Goal: Information Seeking & Learning: Learn about a topic

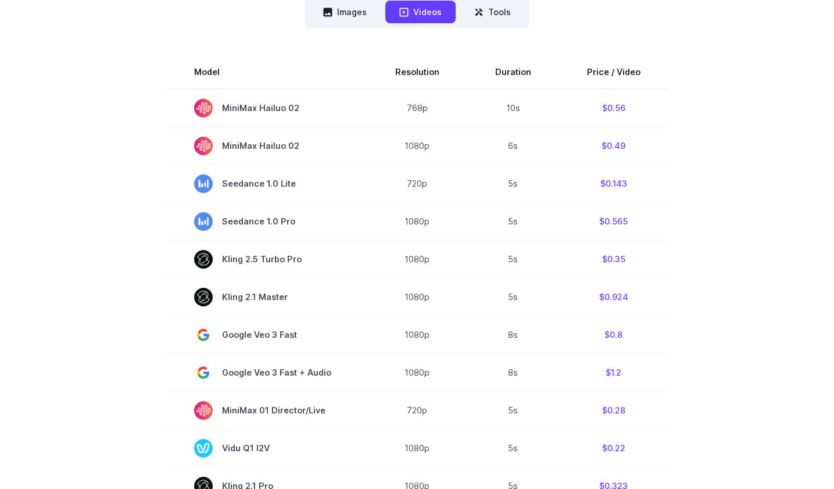
scroll to position [288, 0]
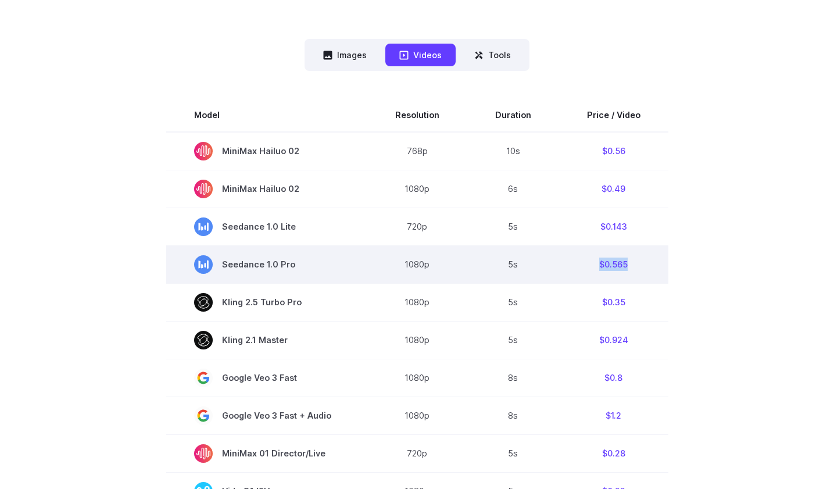
drag, startPoint x: 641, startPoint y: 266, endPoint x: 599, endPoint y: 263, distance: 42.5
click at [599, 263] on td "$0.565" at bounding box center [613, 264] width 109 height 38
click at [602, 266] on td "$0.565" at bounding box center [613, 264] width 109 height 38
drag, startPoint x: 604, startPoint y: 265, endPoint x: 643, endPoint y: 266, distance: 39.5
click at [639, 265] on td "$0.565" at bounding box center [613, 264] width 109 height 38
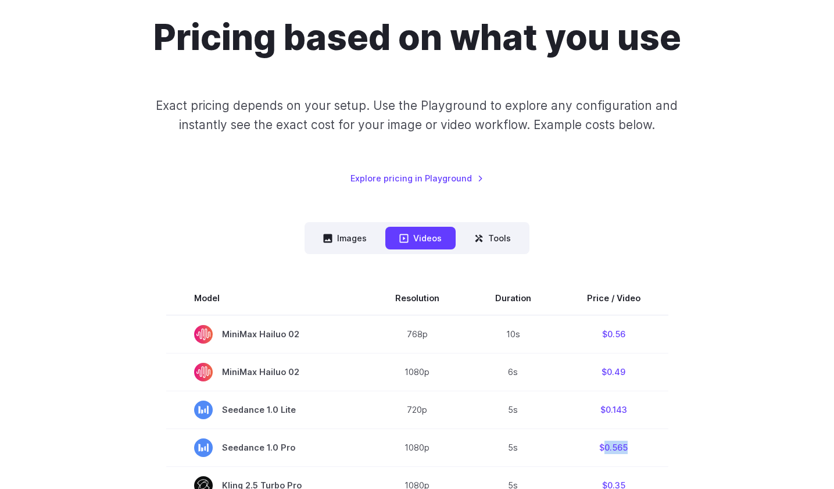
scroll to position [88, 0]
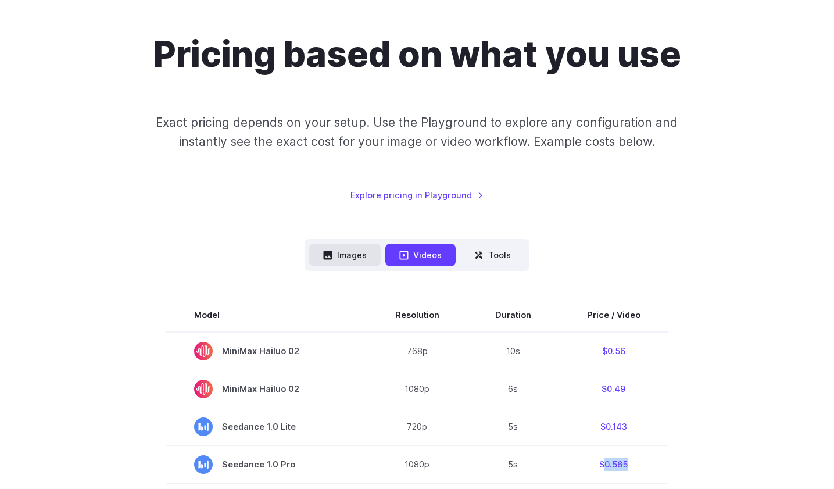
click at [367, 252] on button "Images" at bounding box center [345, 255] width 72 height 23
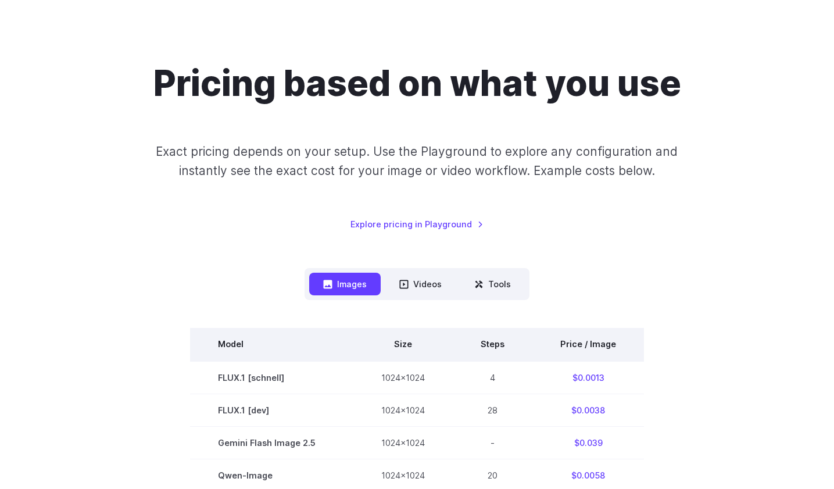
scroll to position [0, 0]
